Goal: Navigation & Orientation: Find specific page/section

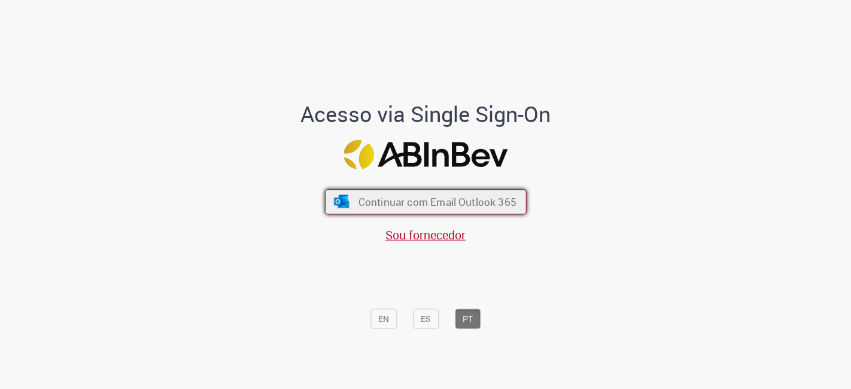
click at [473, 202] on span "Continuar com Email Outlook 365" at bounding box center [437, 202] width 158 height 14
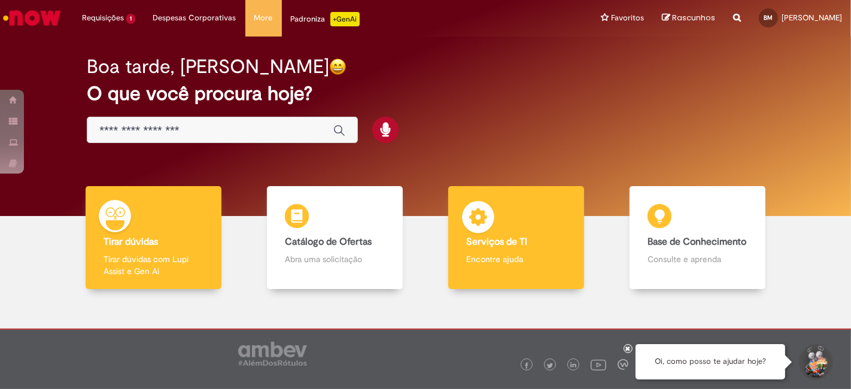
click at [493, 242] on b "Serviços de TI" at bounding box center [496, 242] width 61 height 12
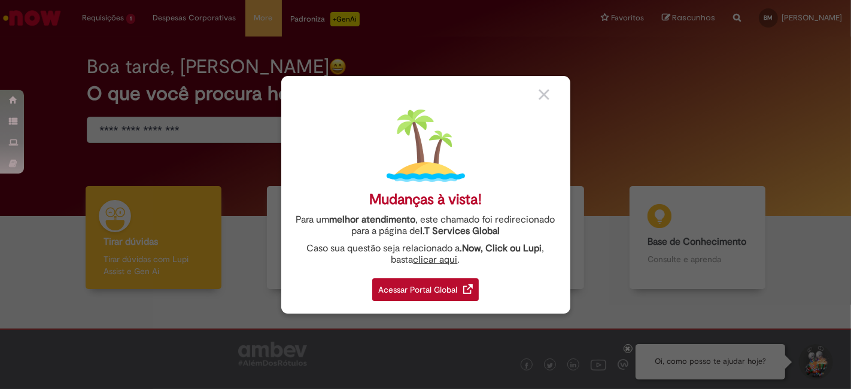
click at [424, 291] on div "Acessar Portal Global" at bounding box center [425, 289] width 106 height 23
